Goal: Transaction & Acquisition: Book appointment/travel/reservation

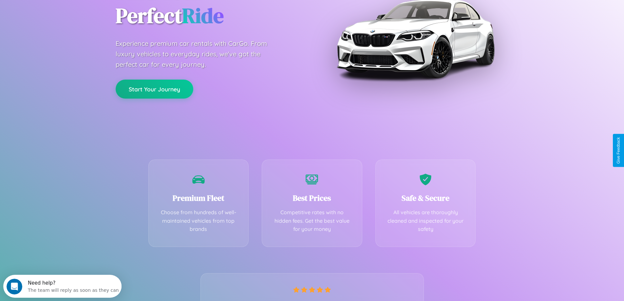
scroll to position [129, 0]
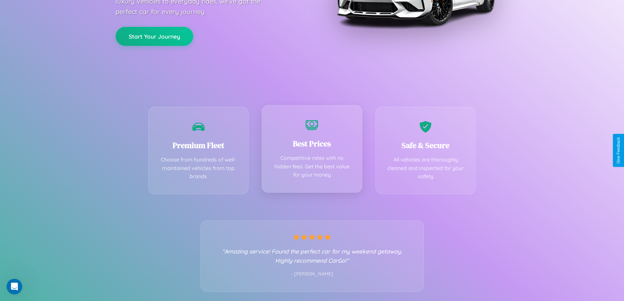
click at [312, 150] on div "Best Prices Competitive rates with no hidden fees. Get the best value for your …" at bounding box center [312, 149] width 101 height 88
click at [154, 36] on button "Start Your Journey" at bounding box center [155, 35] width 78 height 19
click at [154, 35] on button "Start Your Journey" at bounding box center [155, 35] width 78 height 19
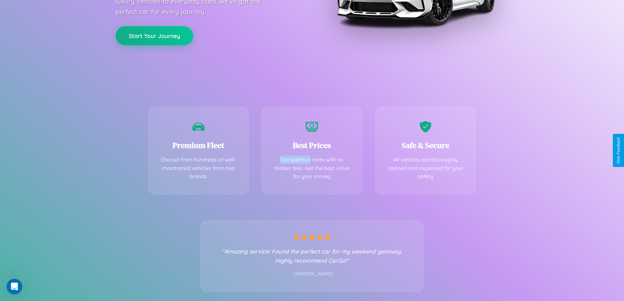
click at [154, 35] on button "Start Your Journey" at bounding box center [155, 35] width 78 height 19
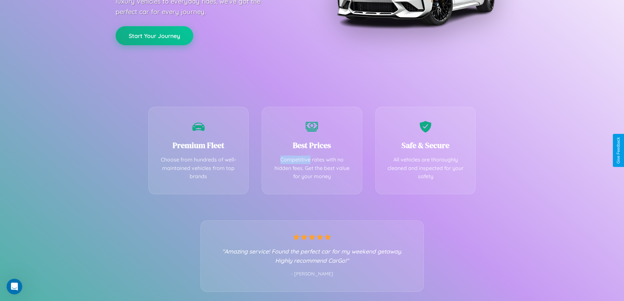
click at [154, 35] on button "Start Your Journey" at bounding box center [155, 35] width 78 height 19
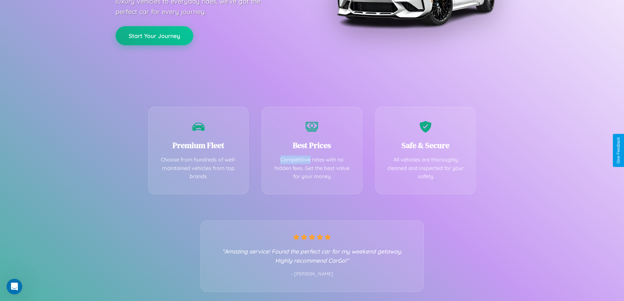
click at [154, 35] on button "Start Your Journey" at bounding box center [155, 35] width 78 height 19
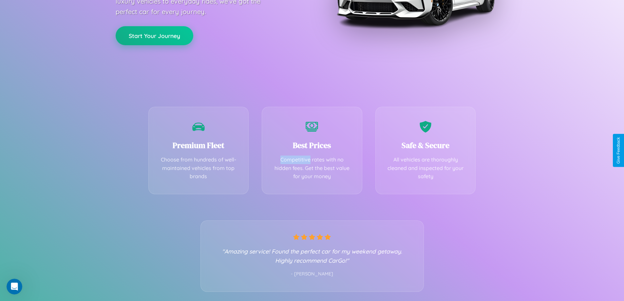
click at [154, 35] on button "Start Your Journey" at bounding box center [155, 35] width 78 height 19
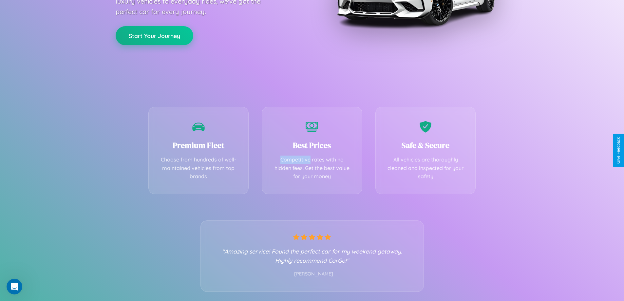
click at [154, 35] on button "Start Your Journey" at bounding box center [155, 35] width 78 height 19
